Goal: Navigation & Orientation: Go to known website

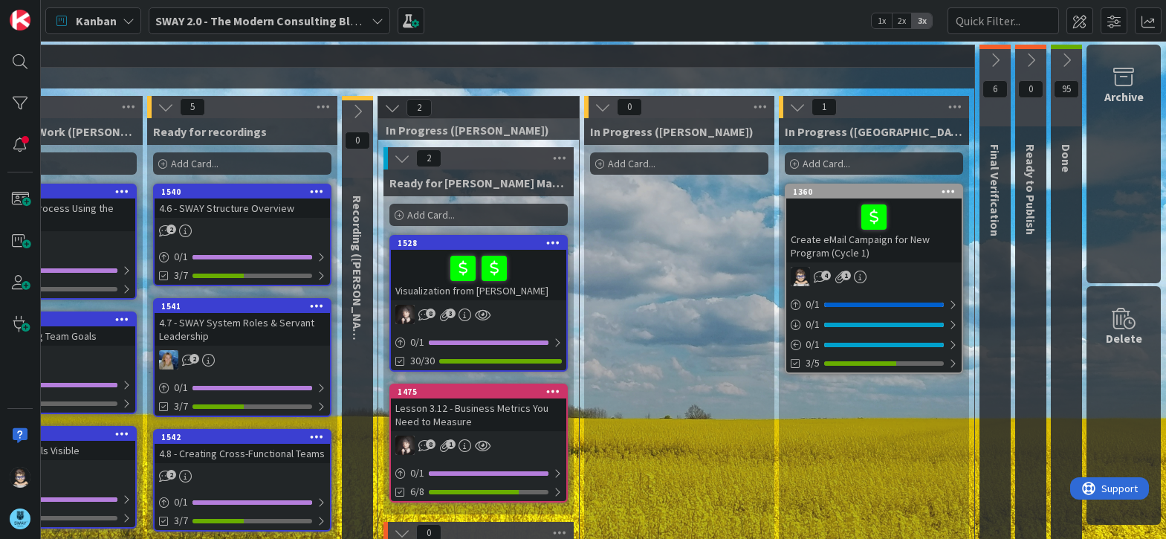
scroll to position [0, 500]
click at [987, 56] on icon at bounding box center [995, 60] width 16 height 16
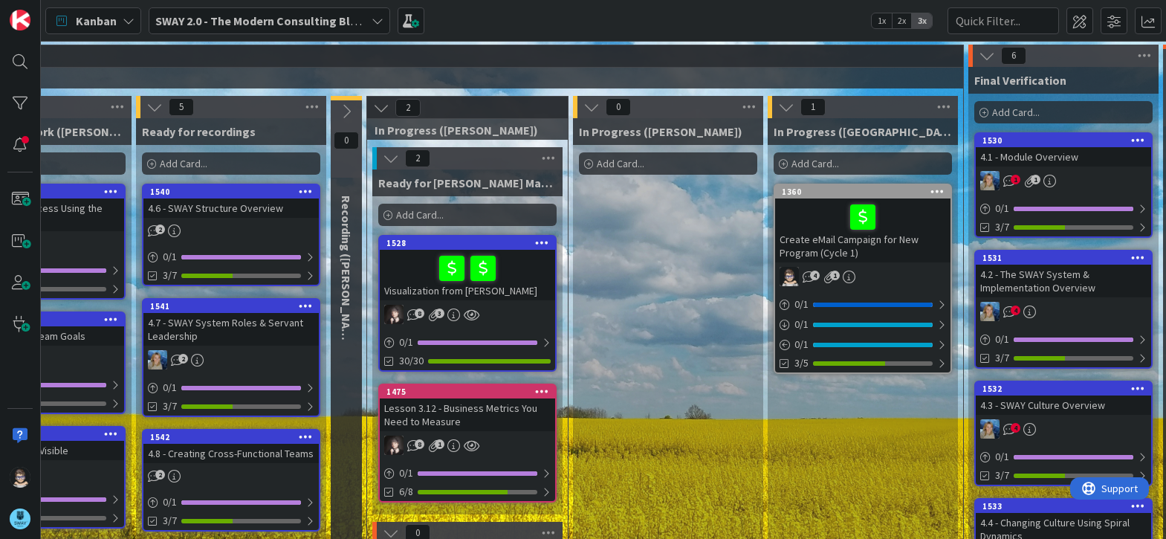
scroll to position [0, 659]
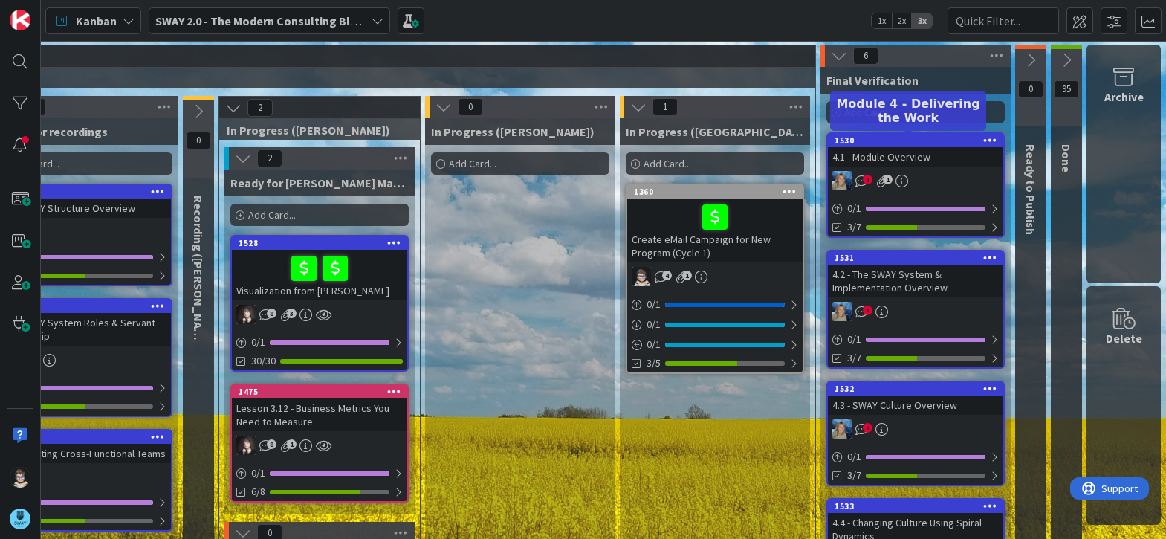
click at [920, 143] on div "1530" at bounding box center [919, 140] width 169 height 10
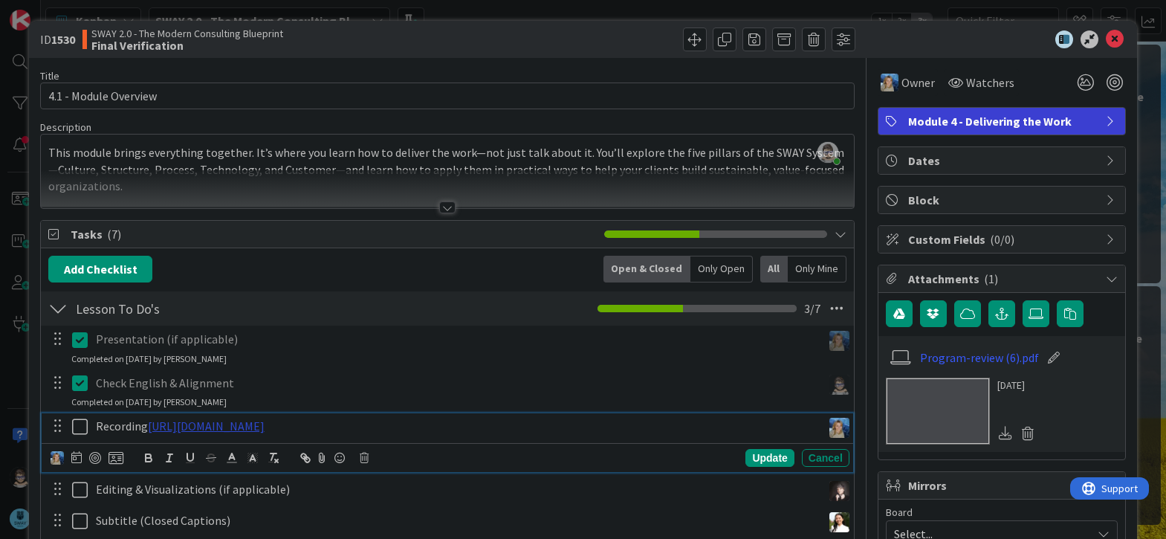
click at [265, 428] on link "[URL][DOMAIN_NAME]" at bounding box center [206, 425] width 117 height 15
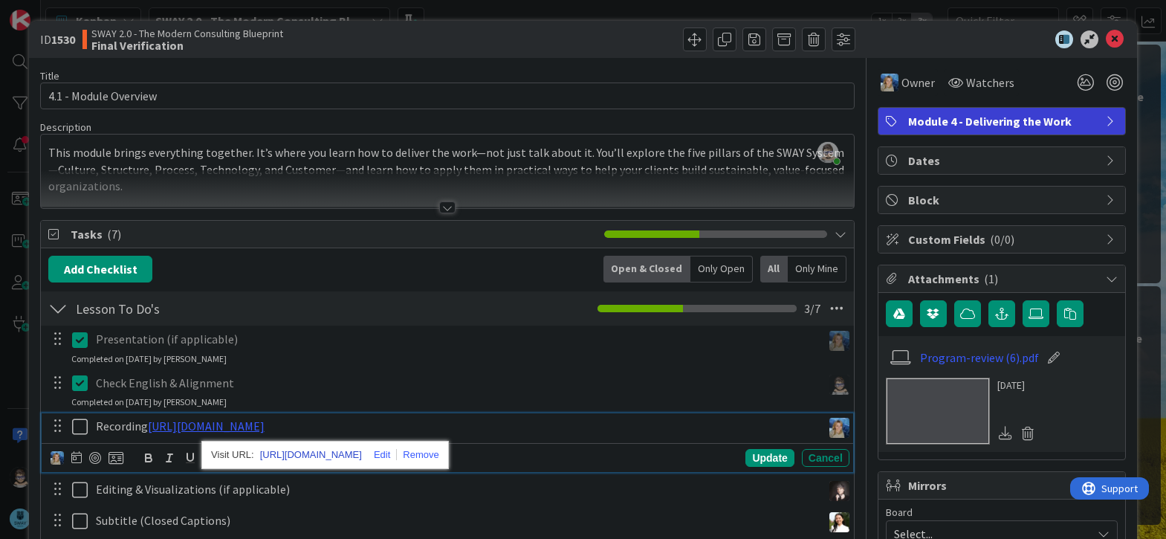
click at [342, 453] on link "[URL][DOMAIN_NAME]" at bounding box center [311, 454] width 102 height 19
